Goal: Navigation & Orientation: Find specific page/section

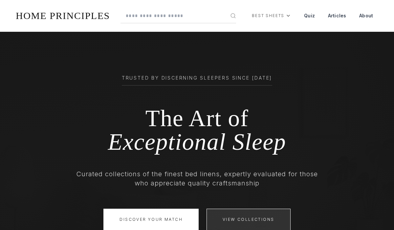
click at [247, 219] on link "View Collections" at bounding box center [248, 220] width 84 height 22
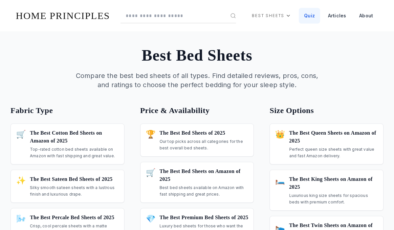
click at [310, 16] on link "Quiz" at bounding box center [309, 16] width 21 height 16
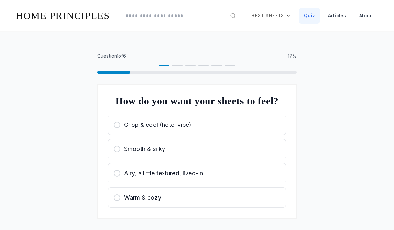
click at [197, 130] on div "Crisp & cool (hotel vibe)" at bounding box center [197, 124] width 167 height 9
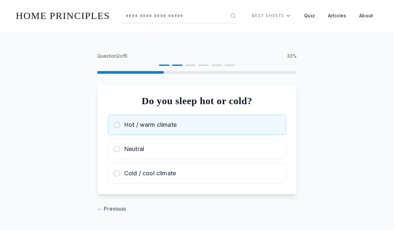
click at [197, 125] on div "Hot / warm climate" at bounding box center [197, 124] width 167 height 9
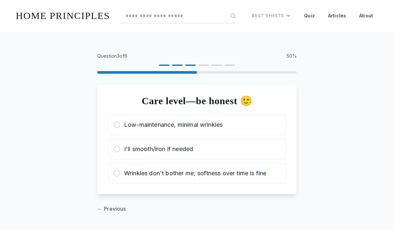
click at [197, 125] on span "Low-maintenance, minimal wrinkles" at bounding box center [173, 124] width 98 height 9
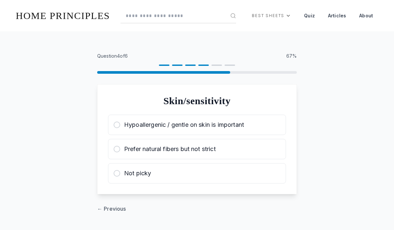
click at [197, 125] on span "Hypoallergenic / gentle on skin is important" at bounding box center [184, 124] width 120 height 9
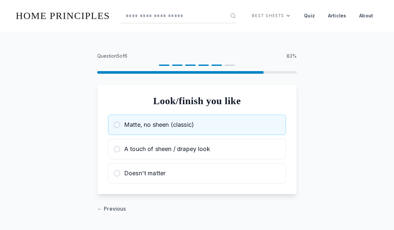
click at [197, 125] on div "Matte, no sheen (classic)" at bounding box center [197, 124] width 167 height 9
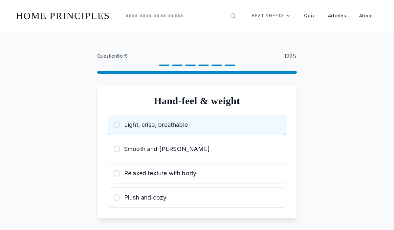
click at [197, 125] on div "Light, crisp, breathable" at bounding box center [197, 124] width 167 height 9
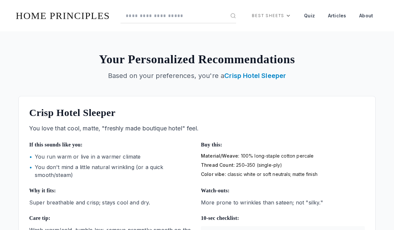
click at [337, 16] on link "Articles" at bounding box center [337, 16] width 29 height 16
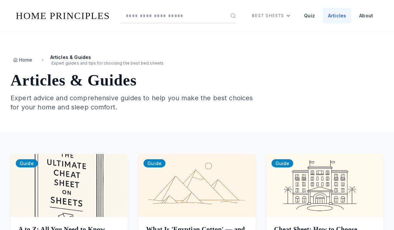
click at [23, 60] on span "Home" at bounding box center [25, 60] width 13 height 7
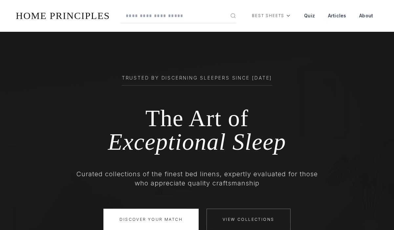
click at [234, 16] on icon "submit" at bounding box center [233, 16] width 6 height 6
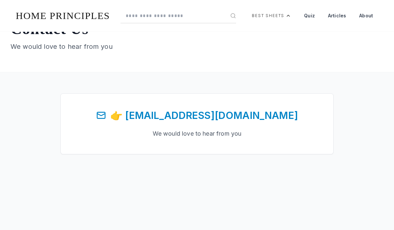
click at [272, 16] on div "Best Sheets" at bounding box center [271, 16] width 50 height 16
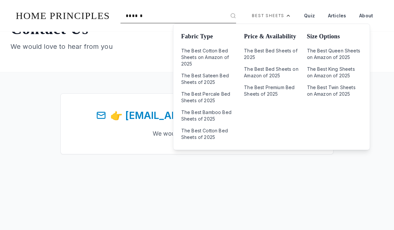
type input "******"
click at [230, 13] on button "submit" at bounding box center [233, 16] width 6 height 6
click at [65, 16] on link "HOME PRINCIPLES" at bounding box center [63, 15] width 94 height 11
